Goal: Book appointment/travel/reservation

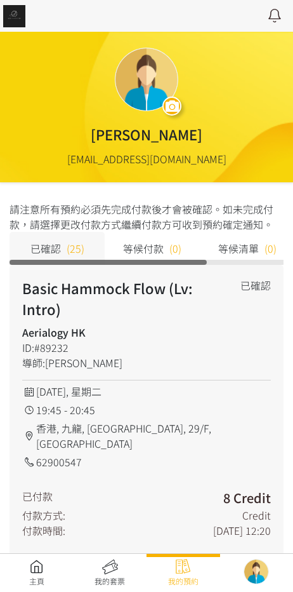
click at [46, 563] on link at bounding box center [37, 573] width 74 height 28
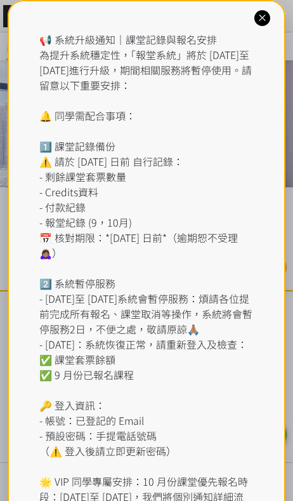
click at [123, 40] on div "📢 系統升級通知｜課堂記錄與報名安排 為提升系統穩定性，「報堂系統」將於 [DATE]至 [DATE]進行升級，期間相關服務將暫停使用。請留意以下重要安排： …" at bounding box center [146, 291] width 215 height 518
click at [261, 15] on icon at bounding box center [263, 18] width 12 height 12
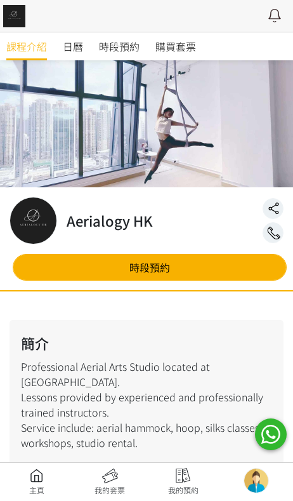
click at [117, 54] on link "時段預約" at bounding box center [119, 46] width 41 height 28
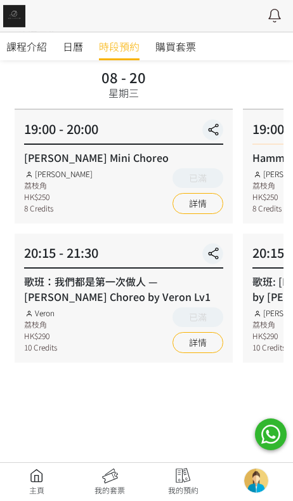
scroll to position [90, 0]
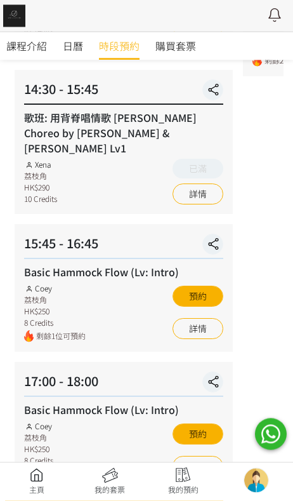
scroll to position [406, 0]
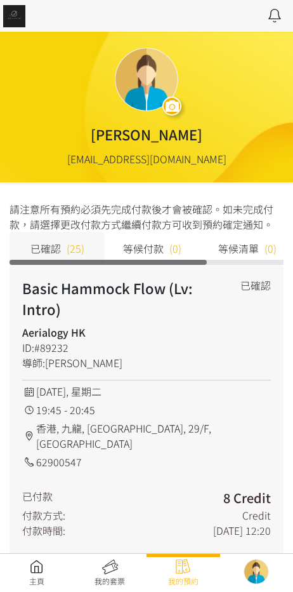
click at [29, 569] on link at bounding box center [37, 573] width 74 height 28
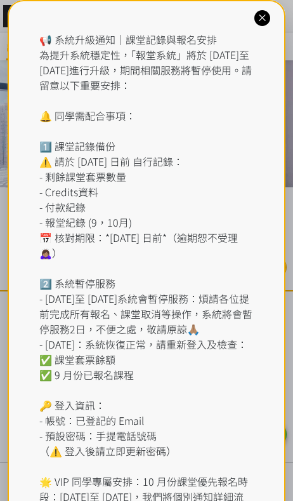
click at [144, 37] on div "📢 系統升級通知｜課堂記錄與報名安排 為提升系統穩定性，「報堂系統」將於 [DATE]至 [DATE]進行升級，期間相關服務將暫停使用。請留意以下重要安排： …" at bounding box center [146, 291] width 215 height 518
click at [267, 3] on div "📢 系統升級通知｜課堂記錄與報名安排 為提升系統穩定性，「報堂系統」將於 [DATE]至 [DATE]進行升級，期間相關服務將暫停使用。請留意以下重要安排： …" at bounding box center [147, 298] width 279 height 597
click at [267, 20] on icon at bounding box center [263, 18] width 12 height 12
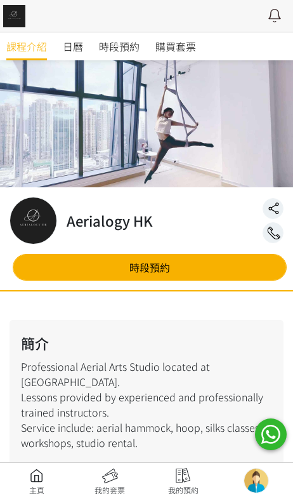
click at [127, 36] on link "時段預約" at bounding box center [119, 46] width 41 height 28
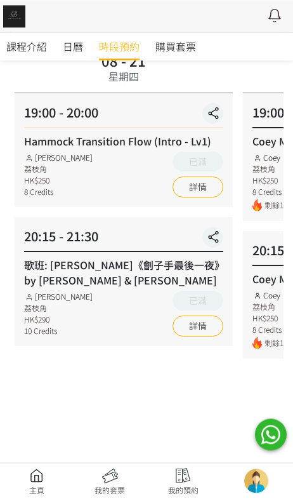
scroll to position [130, 0]
